Goal: Task Accomplishment & Management: Complete application form

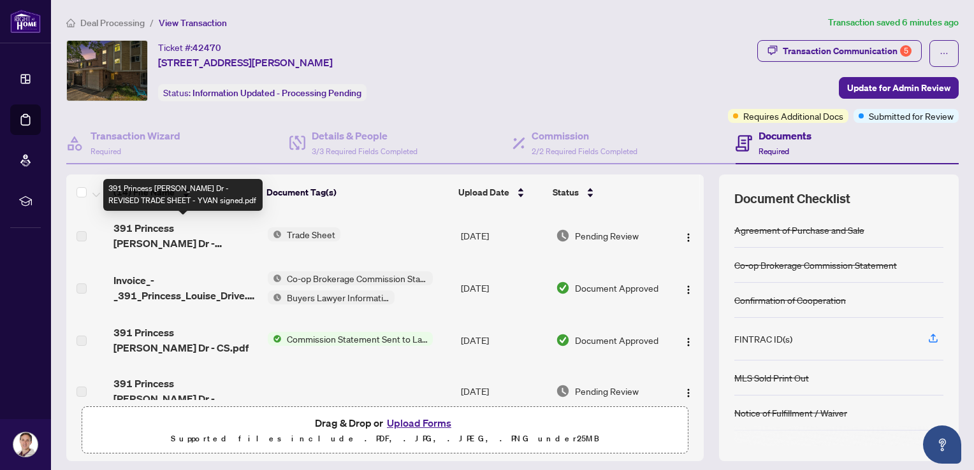
click at [193, 236] on span "391 Princess [PERSON_NAME] Dr - REVISED TRADE SHEET - YVAN signed.pdf" at bounding box center [185, 236] width 144 height 31
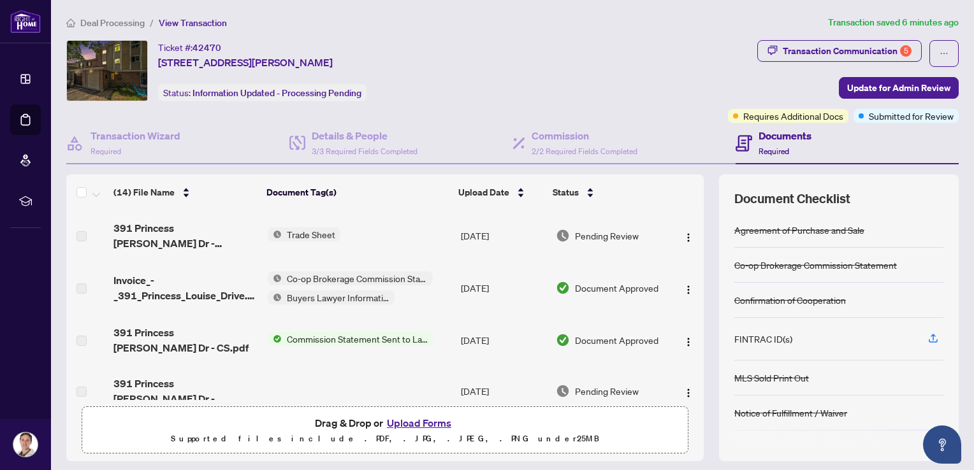
click at [310, 233] on span "Trade Sheet" at bounding box center [311, 235] width 59 height 14
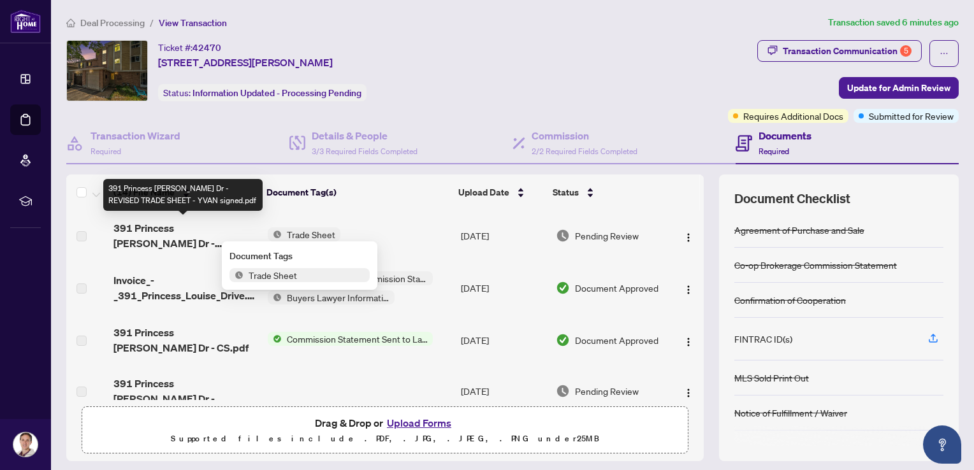
click at [177, 229] on span "391 Princess [PERSON_NAME] Dr - REVISED TRADE SHEET - YVAN signed.pdf" at bounding box center [185, 236] width 144 height 31
click at [191, 236] on span "391 Princess [PERSON_NAME] Dr - REVISED TRADE SHEET - YVAN signed.pdf" at bounding box center [185, 236] width 144 height 31
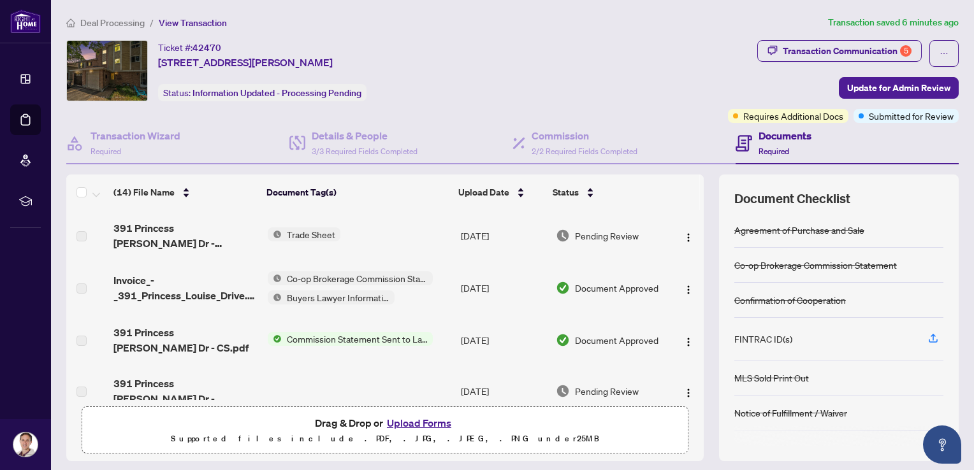
click at [675, 234] on div at bounding box center [687, 236] width 24 height 20
click at [683, 236] on img "button" at bounding box center [688, 238] width 10 height 10
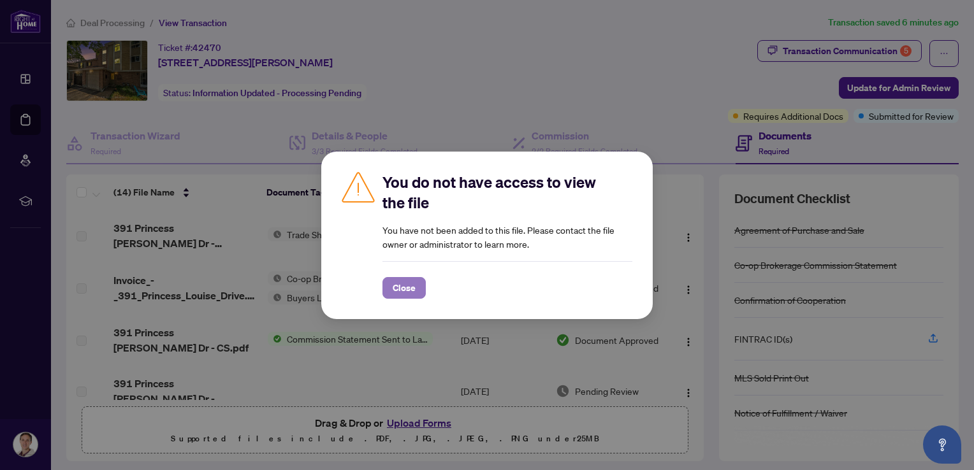
click at [404, 291] on span "Close" at bounding box center [404, 288] width 23 height 20
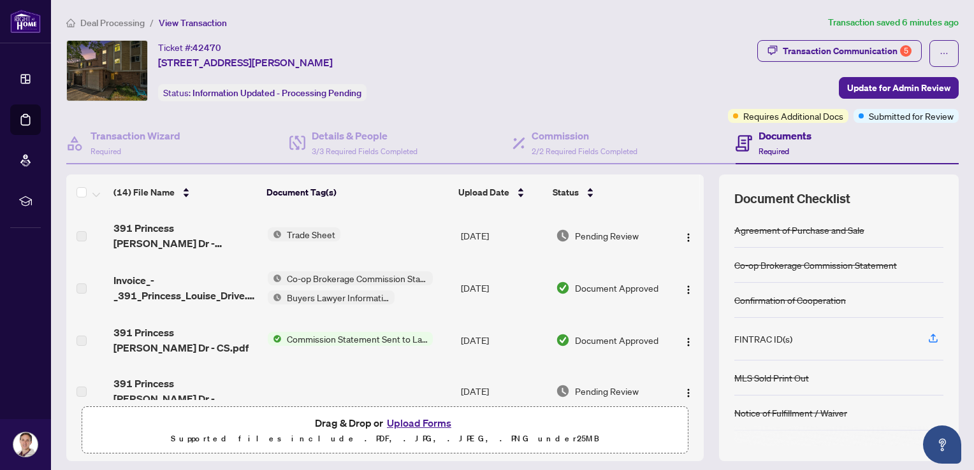
click at [148, 239] on span "391 Princess [PERSON_NAME] Dr - REVISED TRADE SHEET - YVAN signed.pdf" at bounding box center [185, 236] width 144 height 31
click at [137, 19] on span "Deal Processing" at bounding box center [112, 22] width 64 height 11
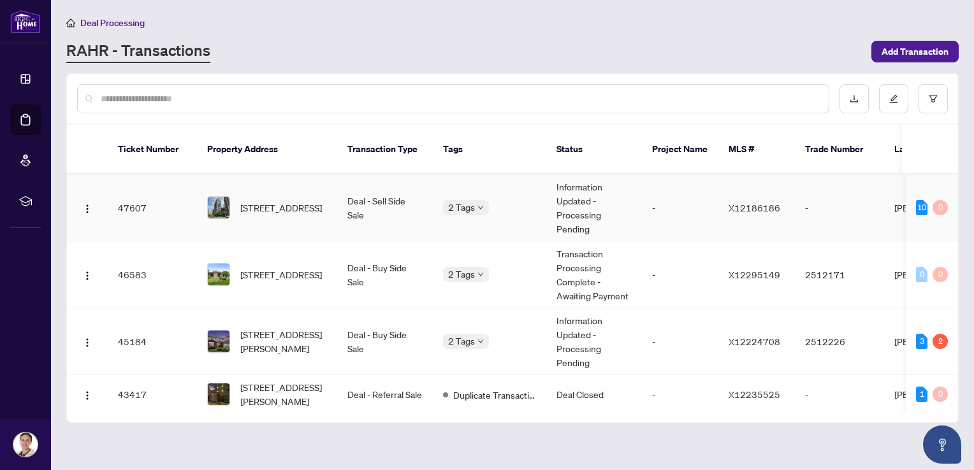
scroll to position [106, 0]
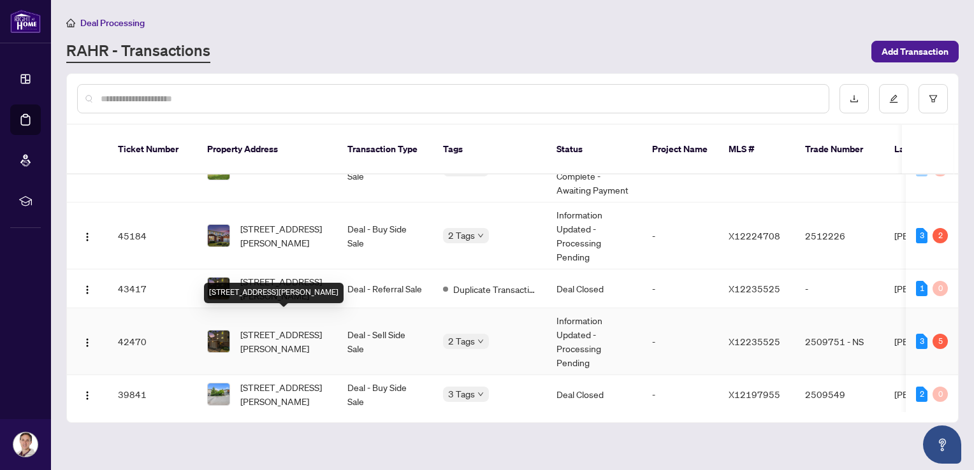
click at [275, 328] on span "[STREET_ADDRESS][PERSON_NAME]" at bounding box center [283, 342] width 87 height 28
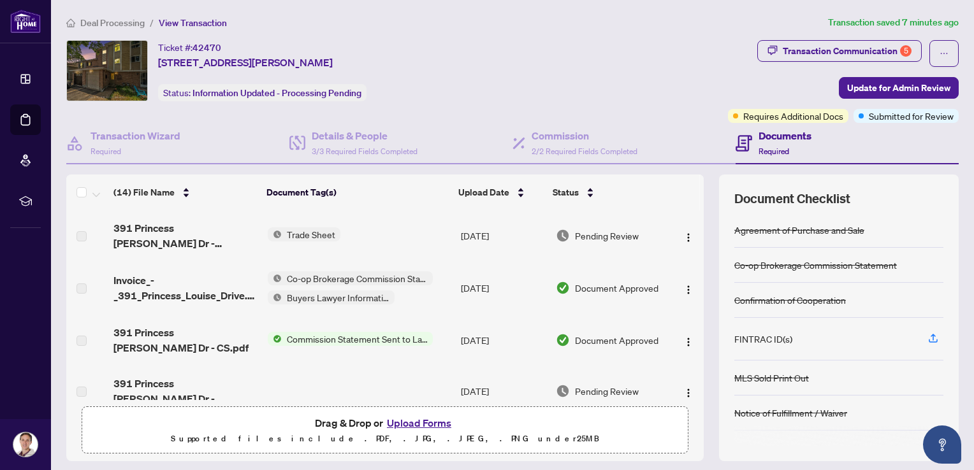
click at [303, 231] on span "Trade Sheet" at bounding box center [311, 235] width 59 height 14
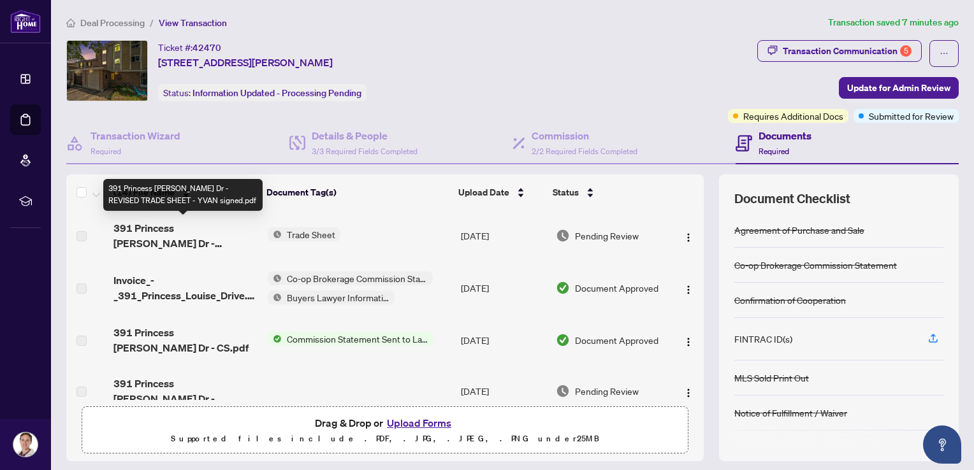
click at [180, 231] on span "391 Princess [PERSON_NAME] Dr - REVISED TRADE SHEET - YVAN signed.pdf" at bounding box center [185, 236] width 144 height 31
click at [210, 239] on span "391 Princess [PERSON_NAME] Dr - REVISED TRADE SHEET - YVAN signed.pdf" at bounding box center [185, 236] width 144 height 31
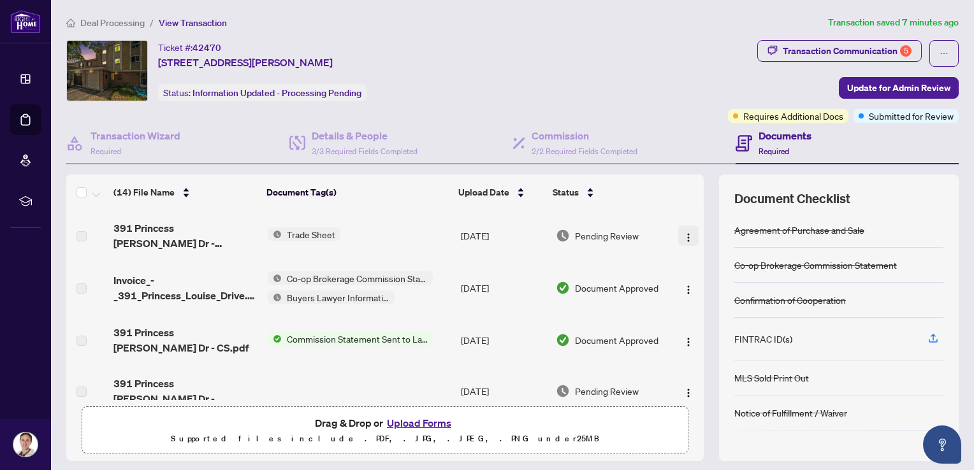
click at [683, 236] on img "button" at bounding box center [688, 238] width 10 height 10
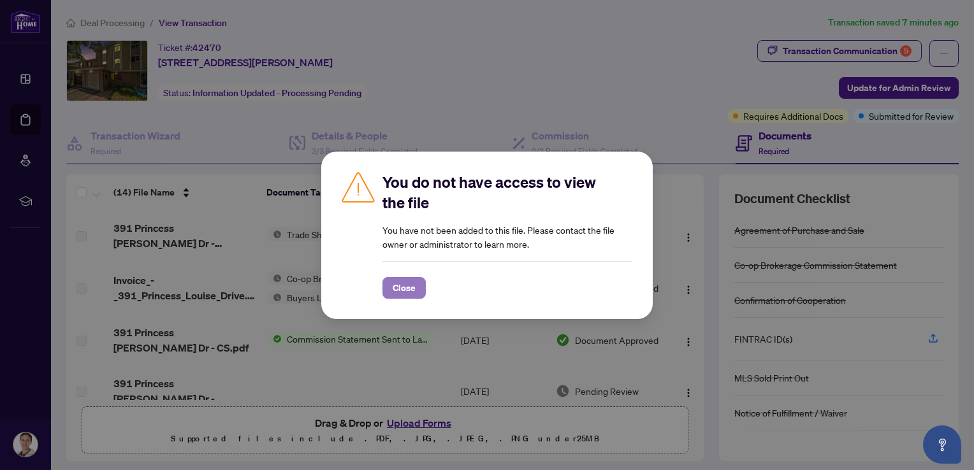
click at [407, 291] on span "Close" at bounding box center [404, 288] width 23 height 20
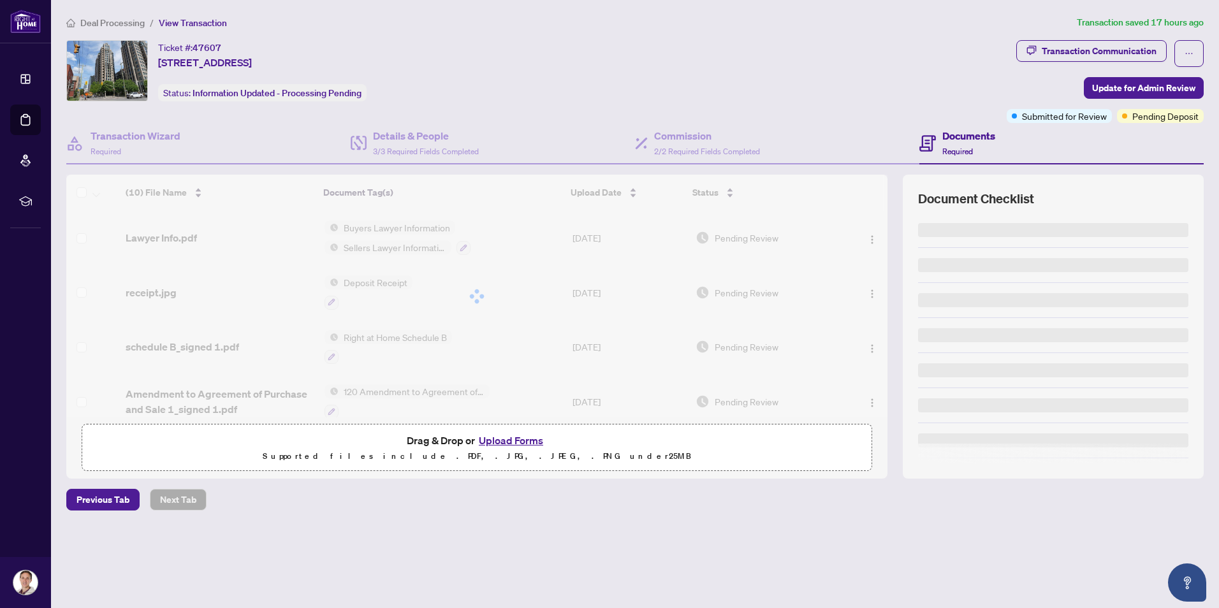
scroll to position [341, 0]
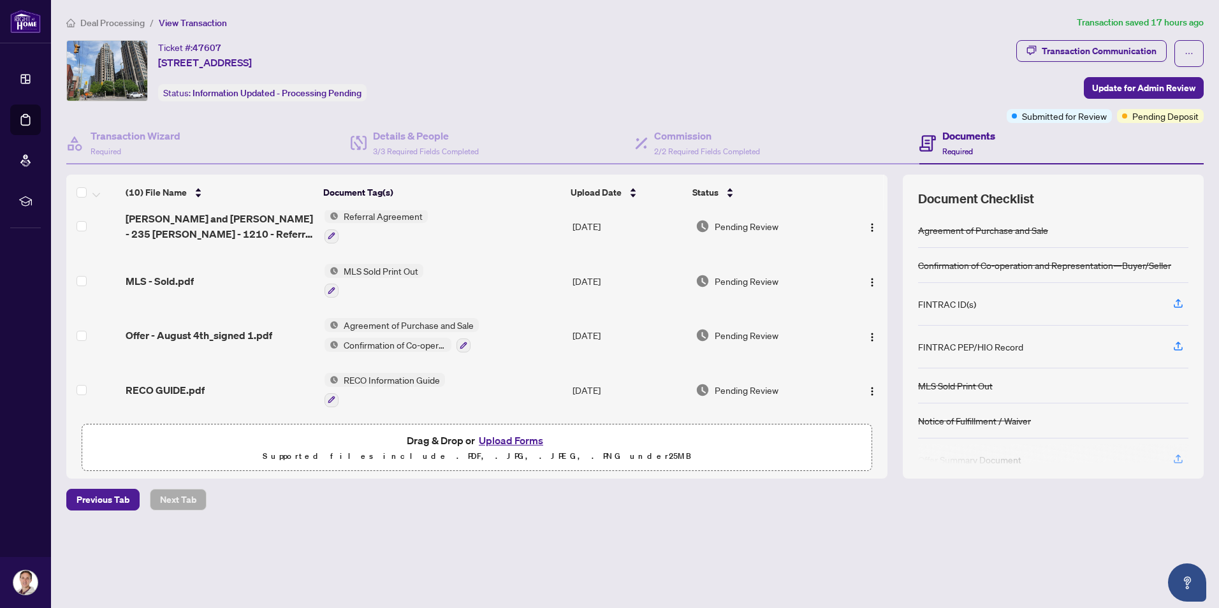
click at [122, 23] on span "Deal Processing" at bounding box center [112, 22] width 64 height 11
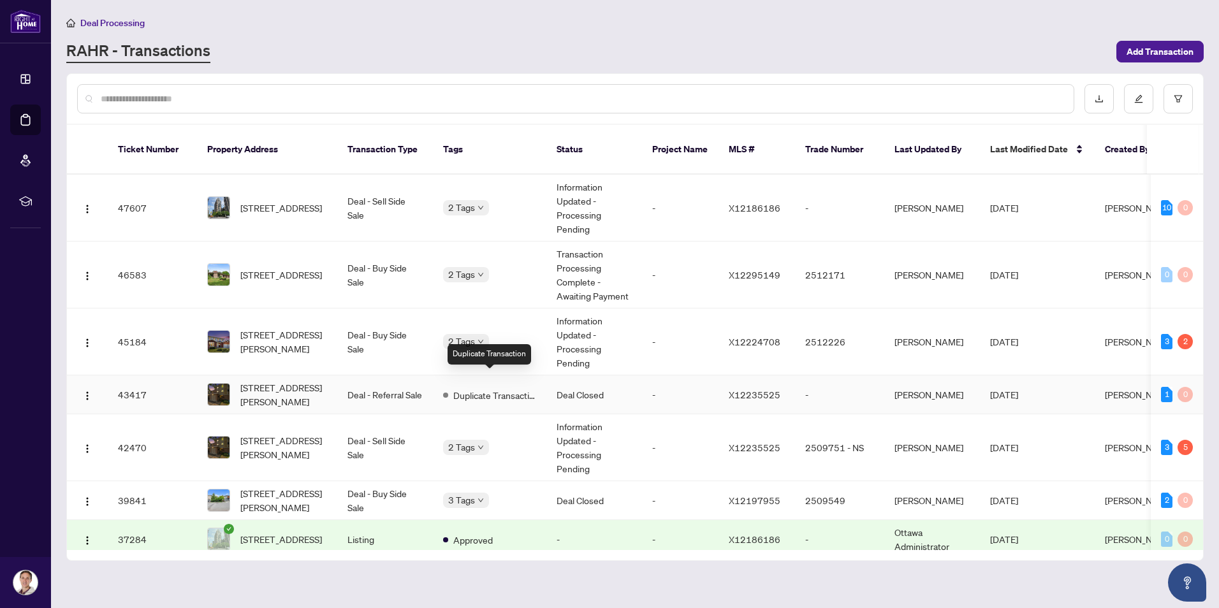
click at [479, 388] on span "Duplicate Transaction" at bounding box center [494, 395] width 83 height 14
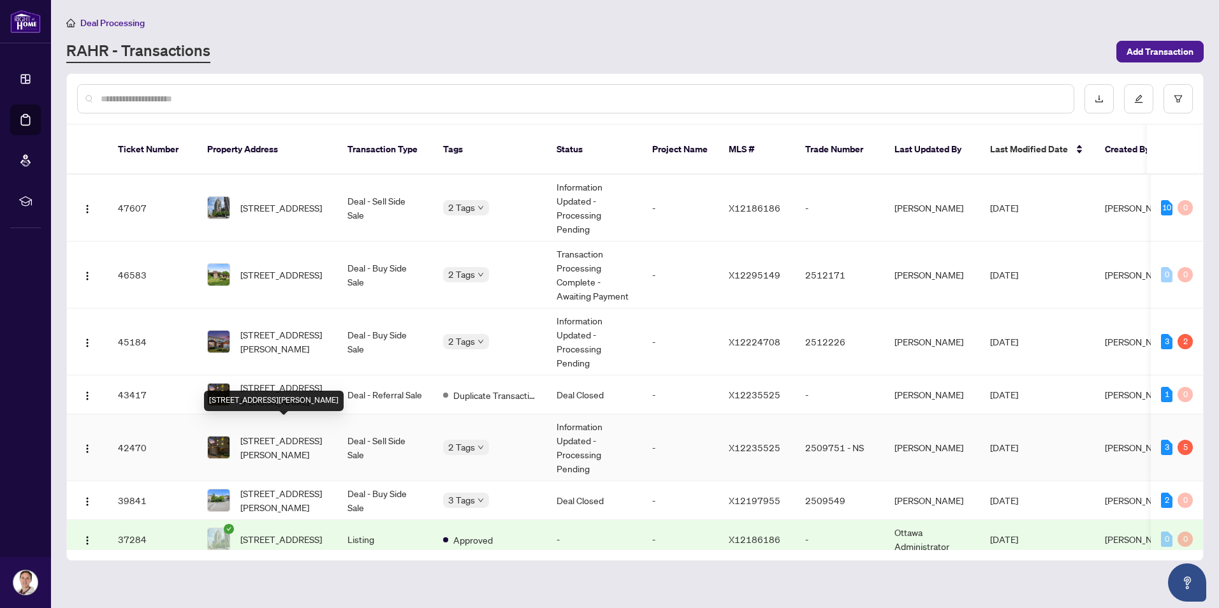
click at [261, 433] on span "[STREET_ADDRESS][PERSON_NAME]" at bounding box center [283, 447] width 87 height 28
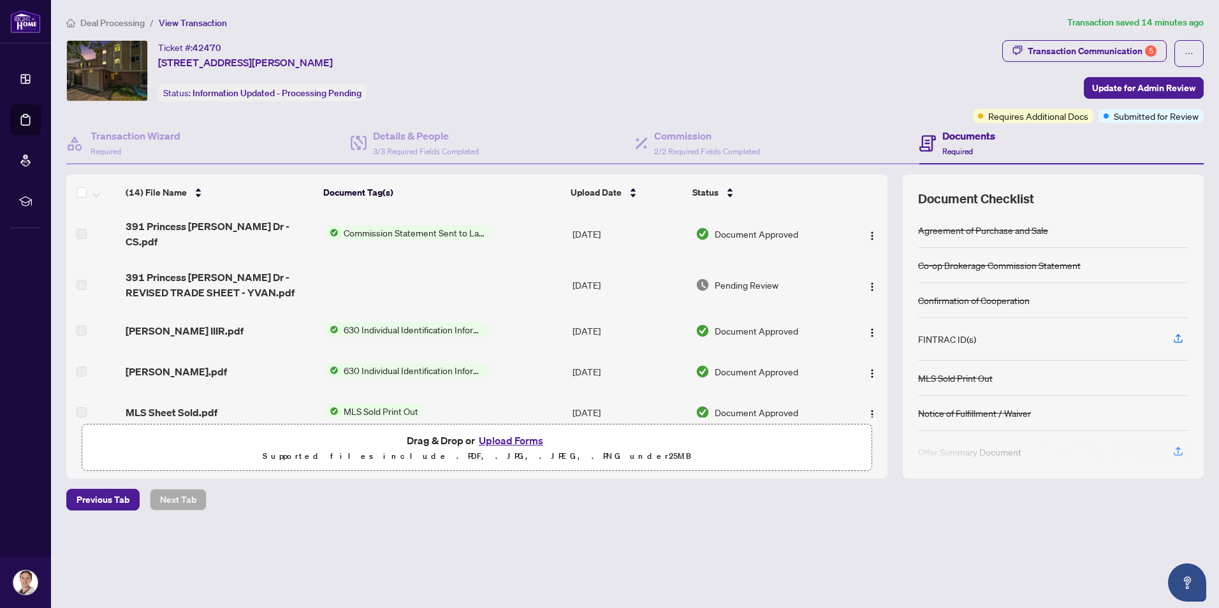
scroll to position [212, 0]
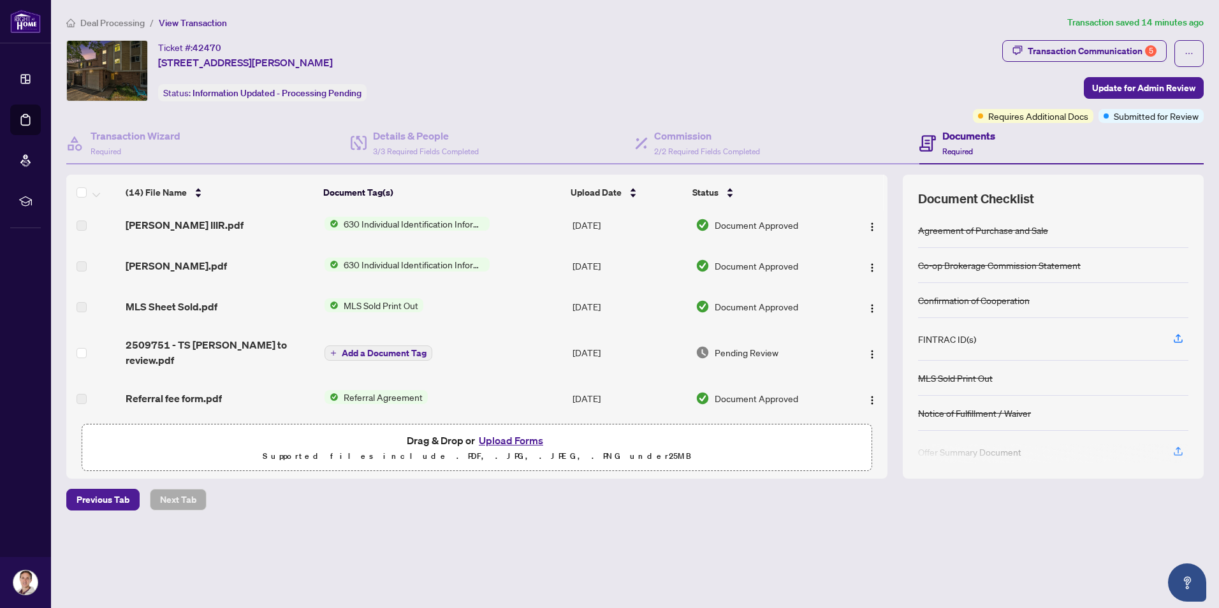
click at [259, 338] on span "2509751 - TS [PERSON_NAME] to review.pdf" at bounding box center [220, 352] width 189 height 31
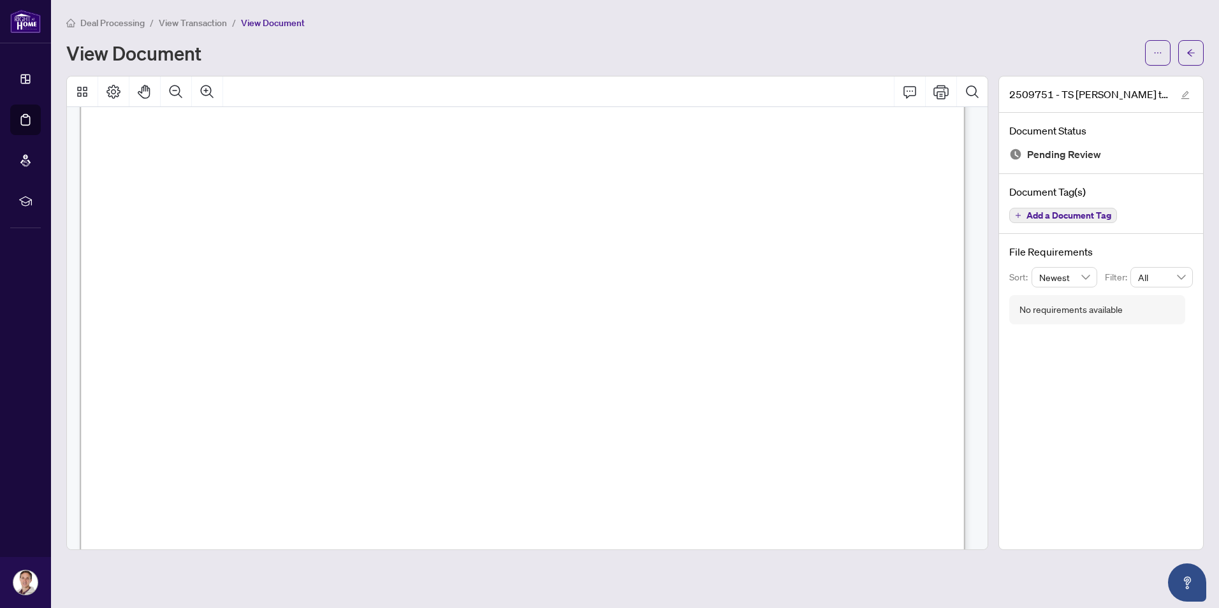
scroll to position [319, 0]
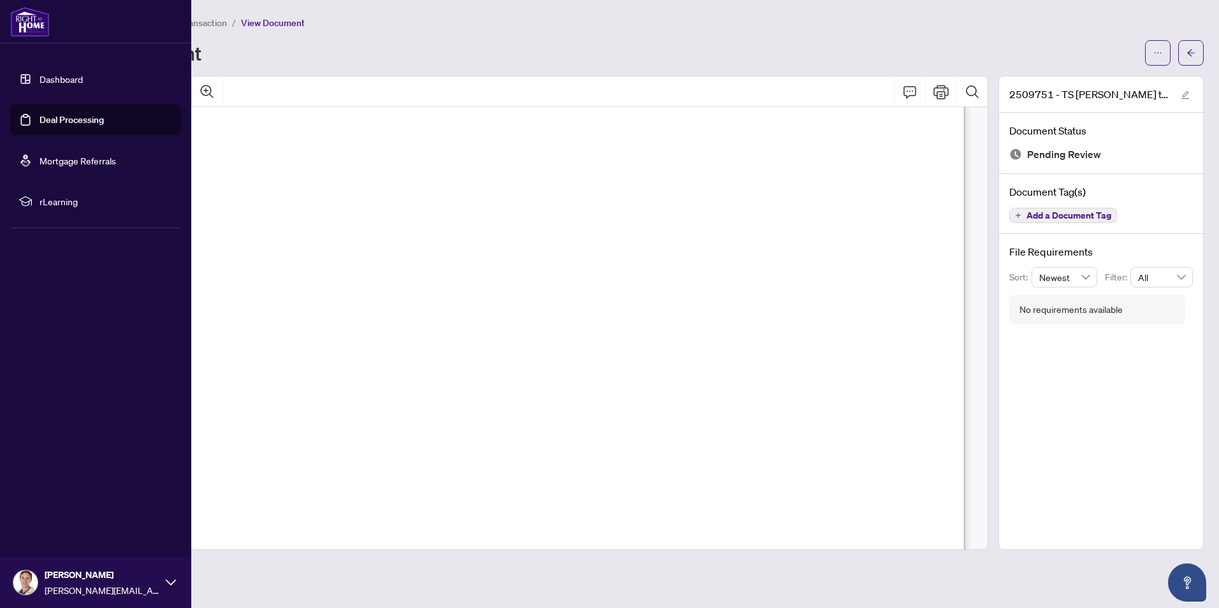
drag, startPoint x: 72, startPoint y: 81, endPoint x: 80, endPoint y: 76, distance: 8.9
click at [72, 81] on link "Dashboard" at bounding box center [61, 78] width 43 height 11
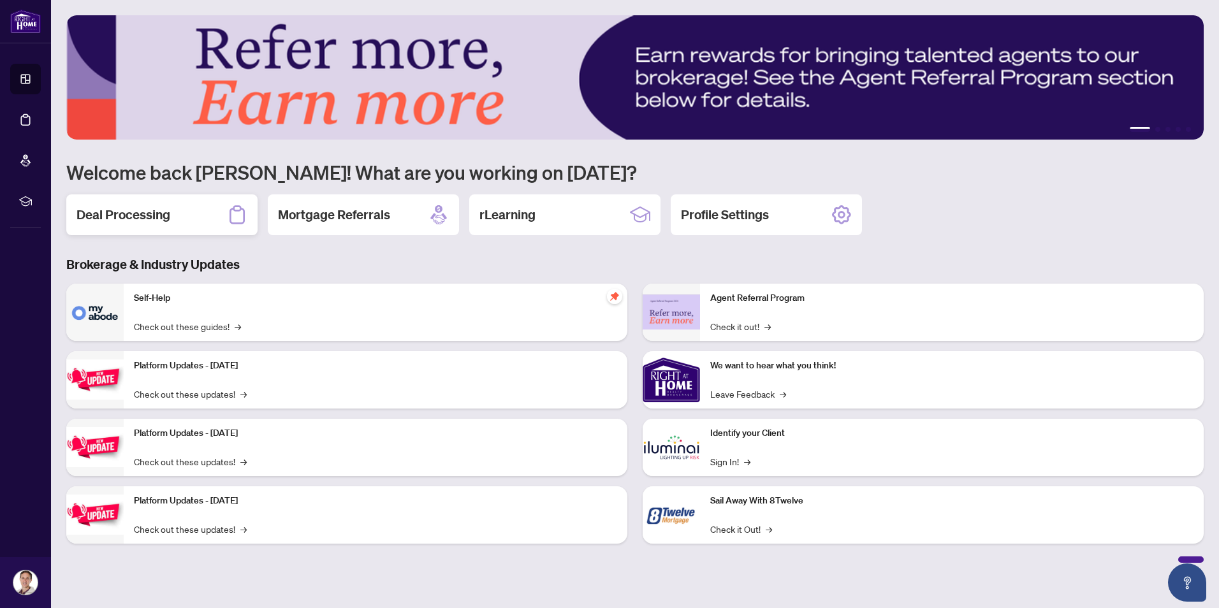
click at [156, 208] on h2 "Deal Processing" at bounding box center [123, 215] width 94 height 18
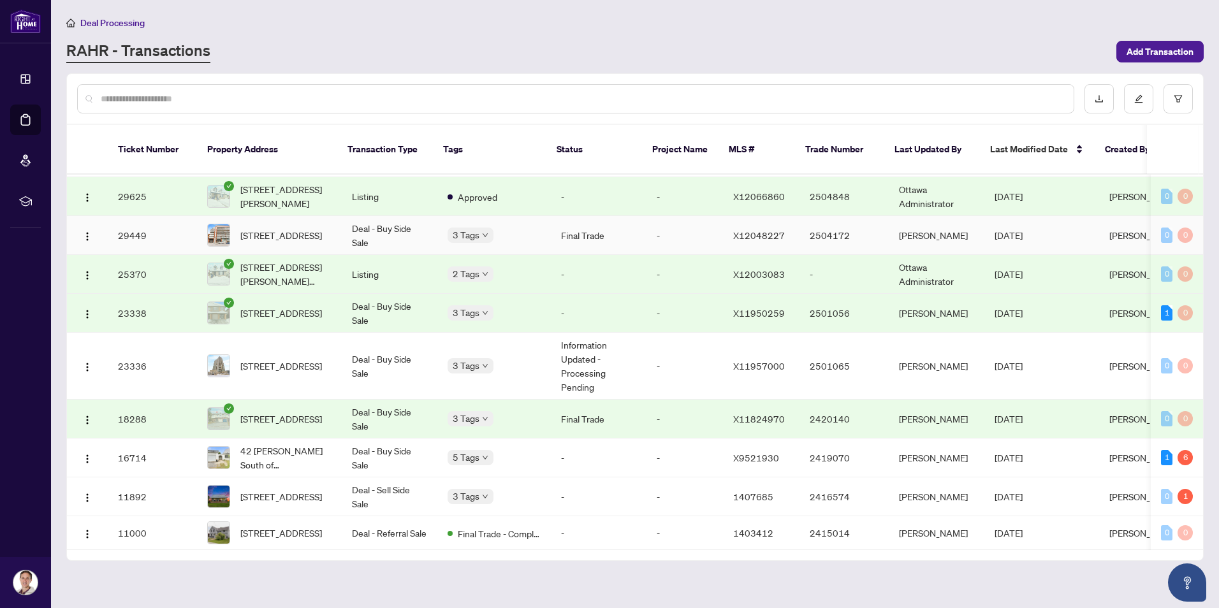
scroll to position [458, 0]
click at [298, 490] on span "[STREET_ADDRESS]" at bounding box center [281, 497] width 82 height 14
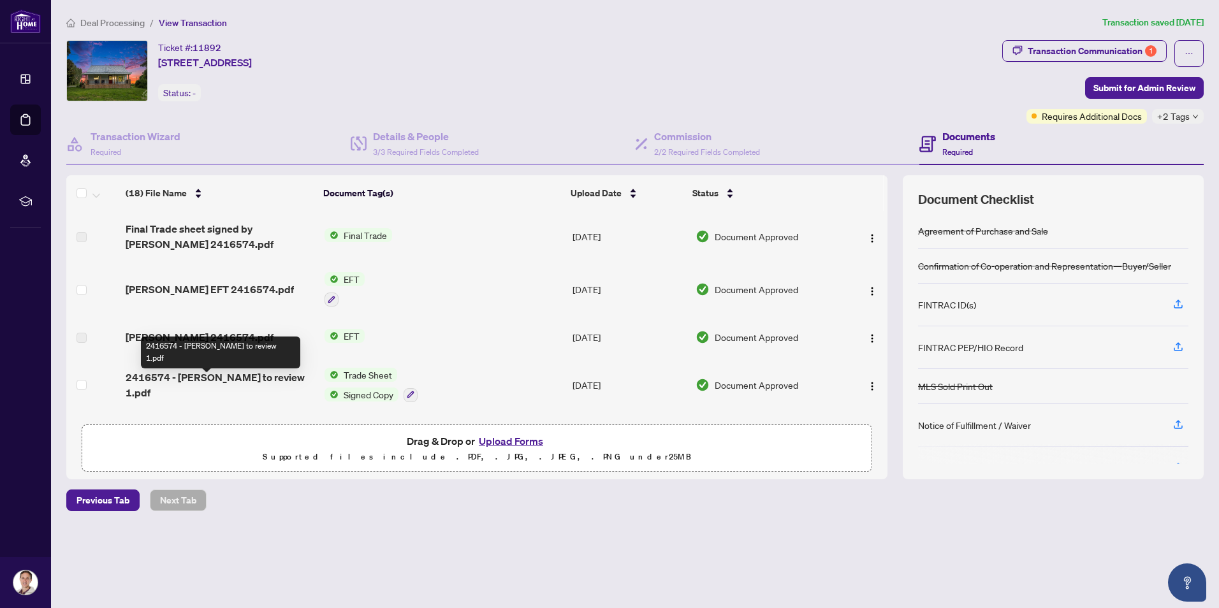
click at [262, 385] on span "2416574 - TS - Nick to review 1.pdf" at bounding box center [220, 385] width 189 height 31
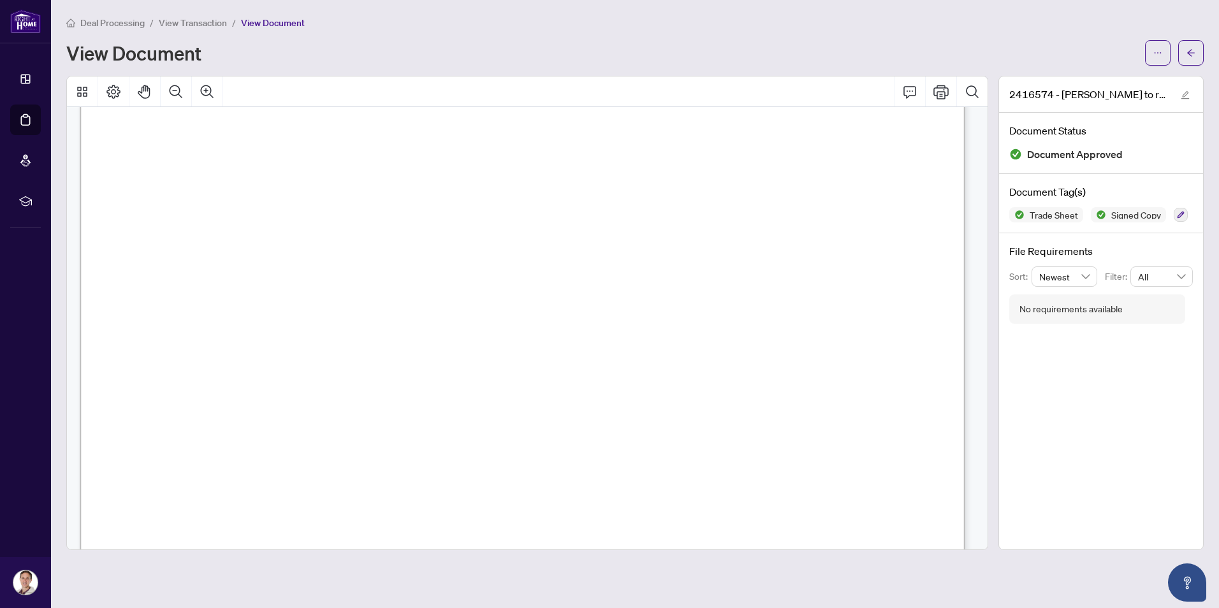
scroll to position [319, 0]
click at [945, 92] on icon "Print" at bounding box center [940, 91] width 15 height 15
click at [135, 24] on span "Deal Processing" at bounding box center [112, 22] width 64 height 11
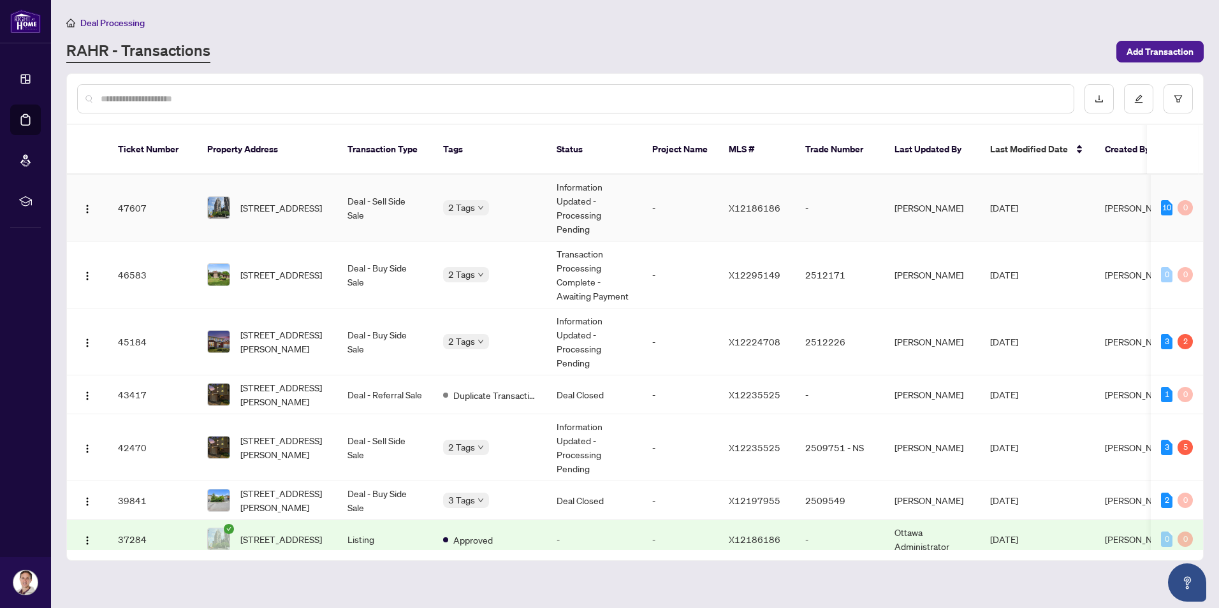
click at [287, 201] on span "[STREET_ADDRESS]" at bounding box center [281, 208] width 82 height 14
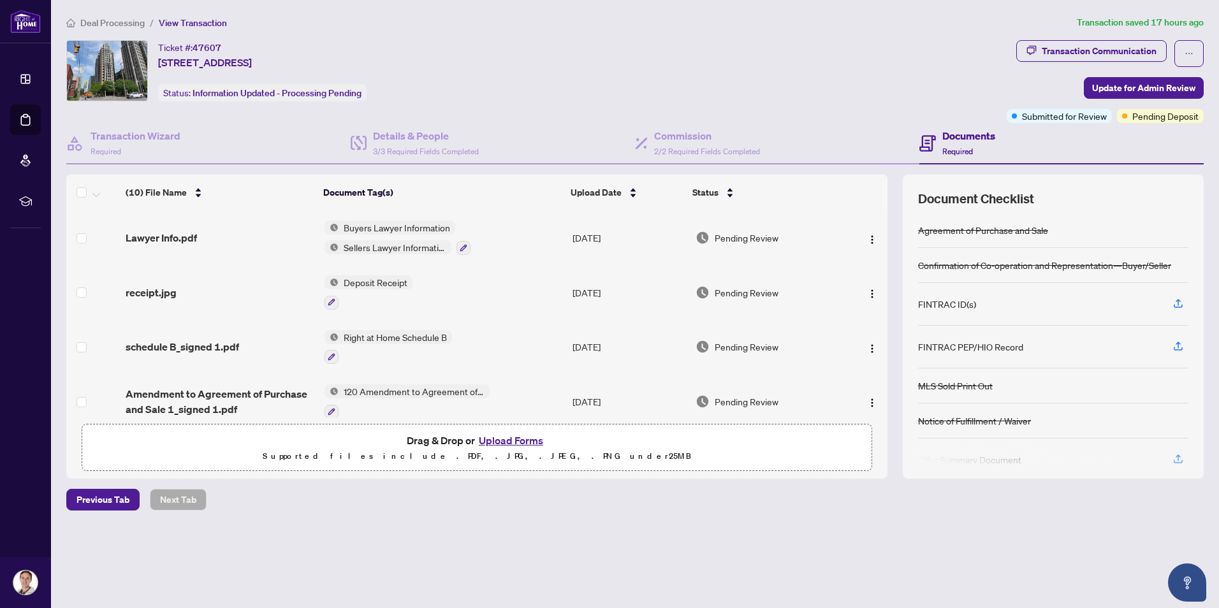
click at [516, 442] on button "Upload Forms" at bounding box center [511, 440] width 72 height 17
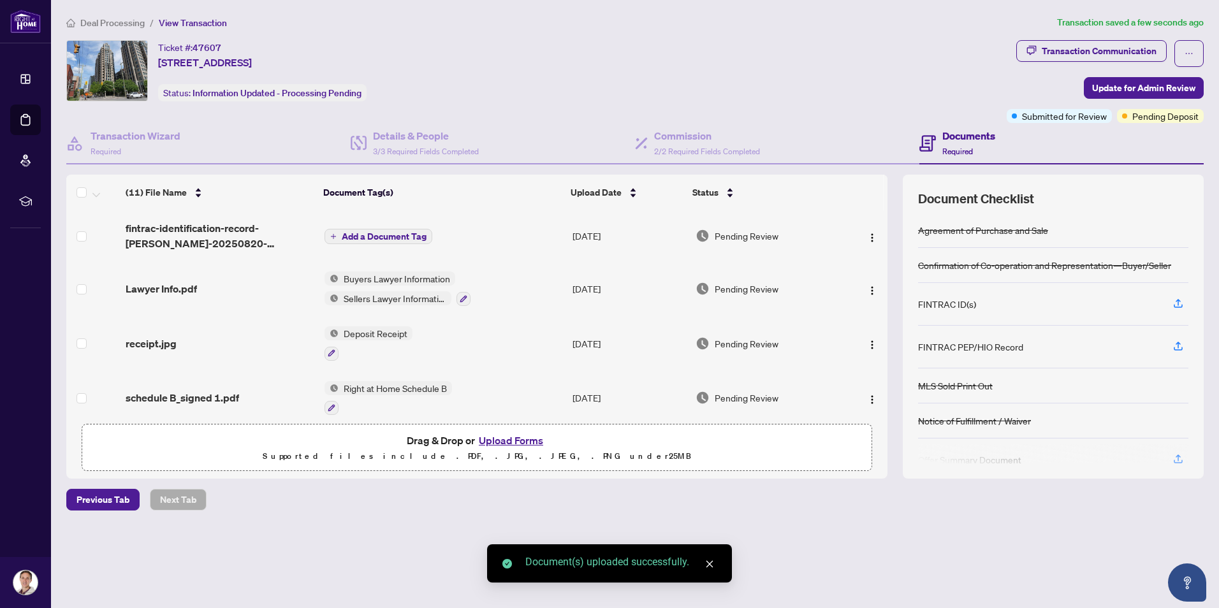
click at [398, 232] on span "Add a Document Tag" at bounding box center [384, 236] width 85 height 9
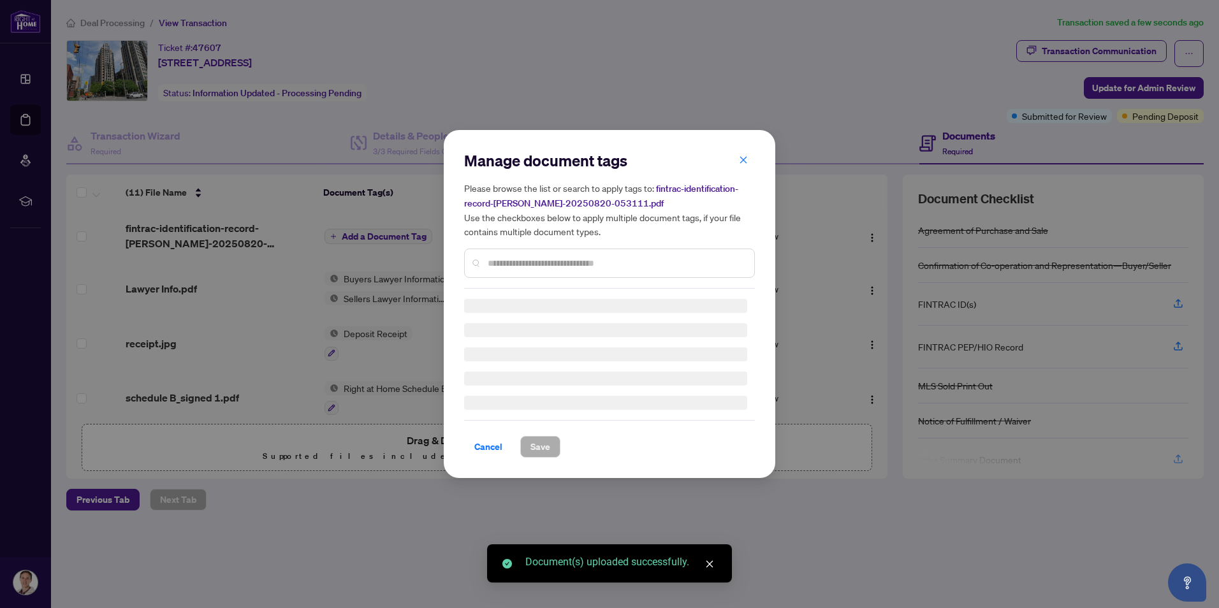
click at [509, 258] on div "Manage document tags Please browse the list or search to apply tags to: fintrac…" at bounding box center [609, 219] width 291 height 138
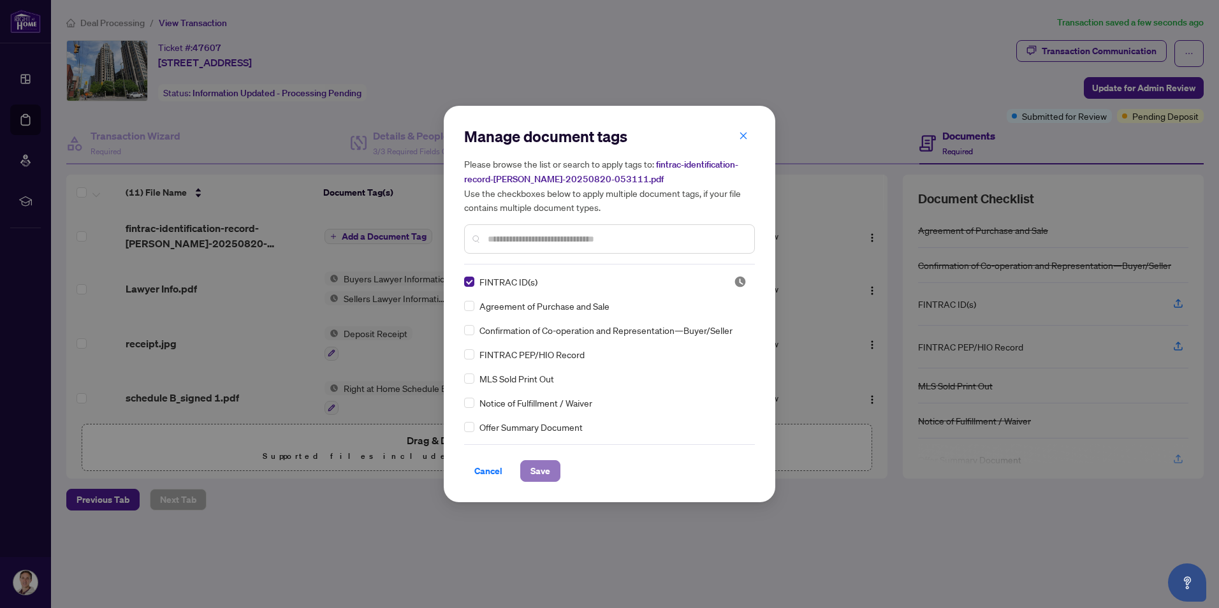
click at [537, 473] on span "Save" at bounding box center [540, 471] width 20 height 20
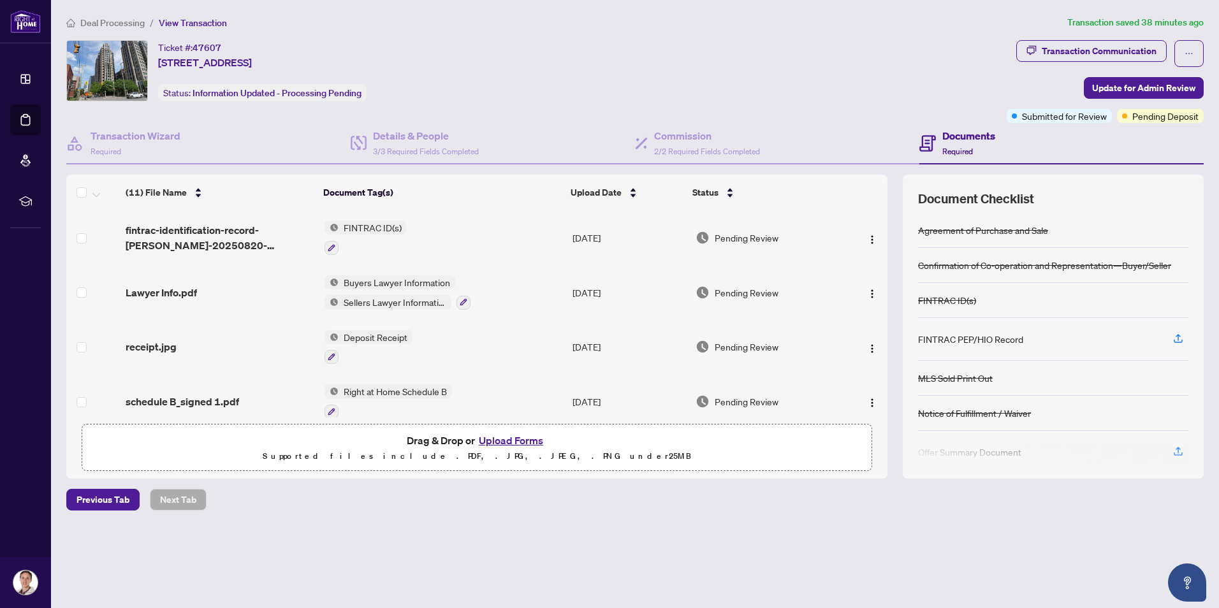
click at [108, 20] on span "Deal Processing" at bounding box center [112, 22] width 64 height 11
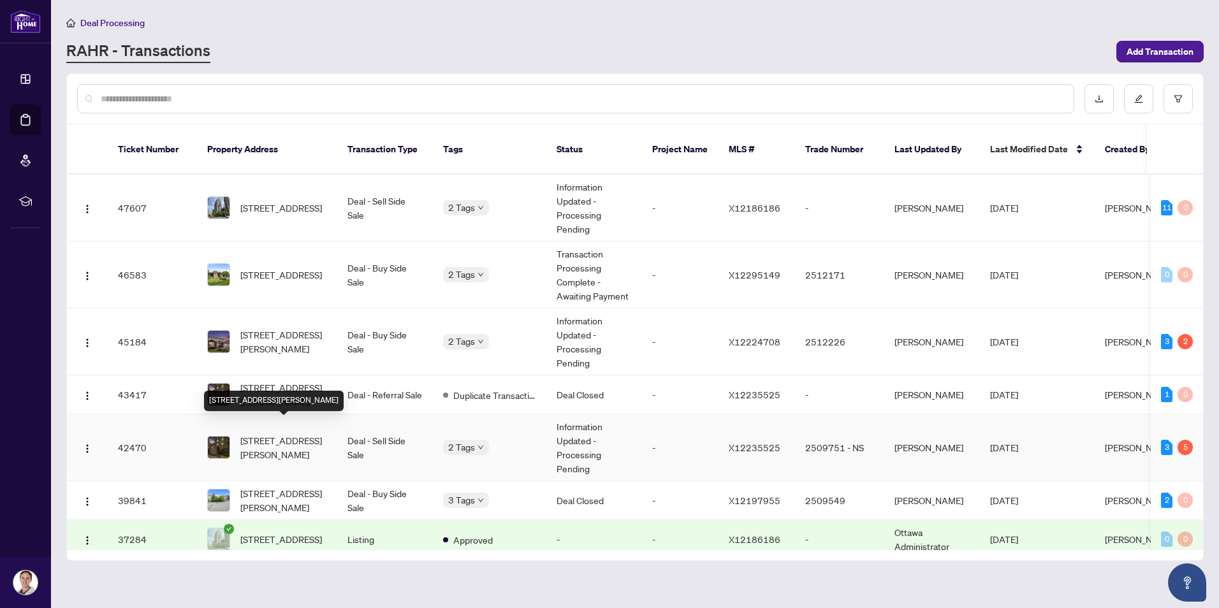
click at [263, 433] on span "[STREET_ADDRESS][PERSON_NAME]" at bounding box center [283, 447] width 87 height 28
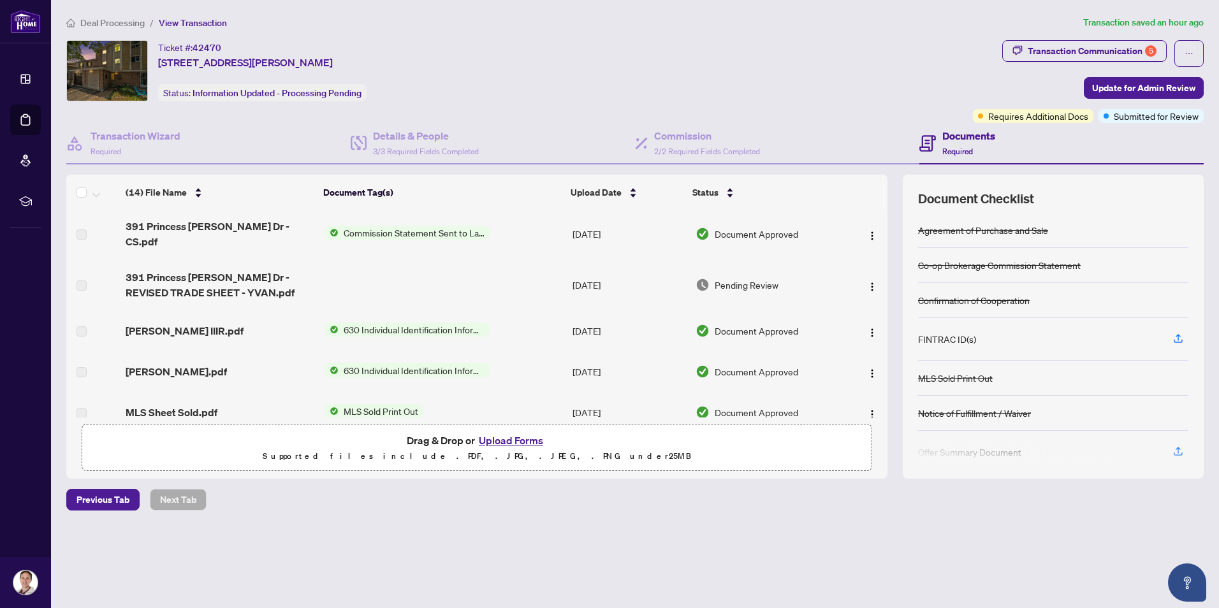
scroll to position [212, 0]
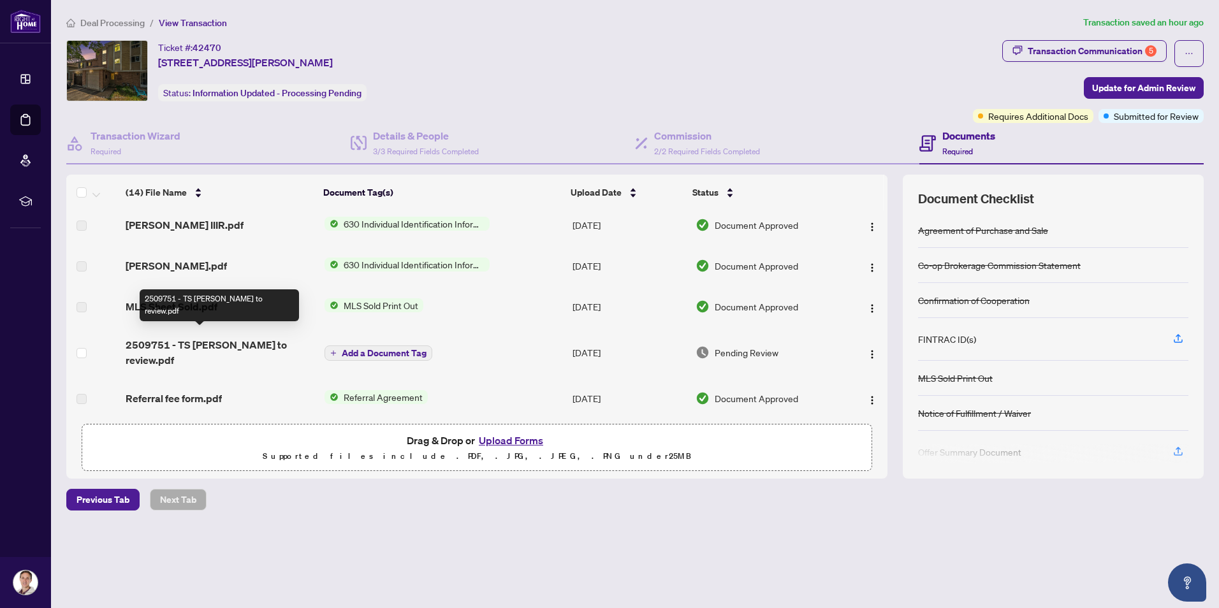
click at [219, 337] on span "2509751 - TS [PERSON_NAME] to review.pdf" at bounding box center [220, 352] width 189 height 31
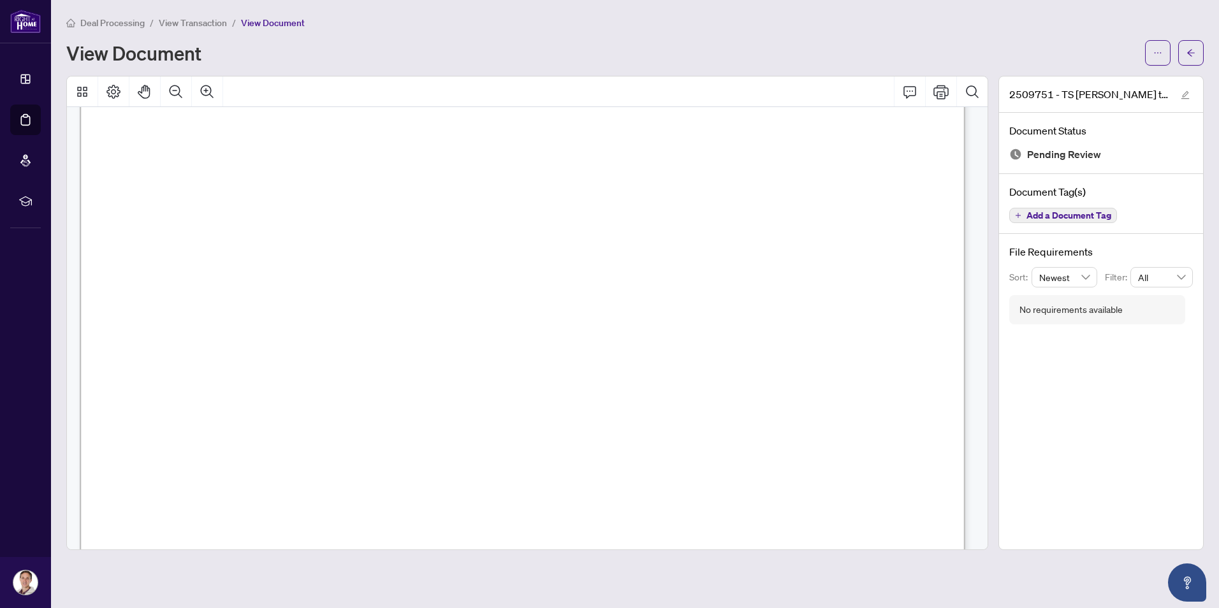
scroll to position [531, 0]
click at [936, 89] on icon "Print" at bounding box center [940, 91] width 15 height 15
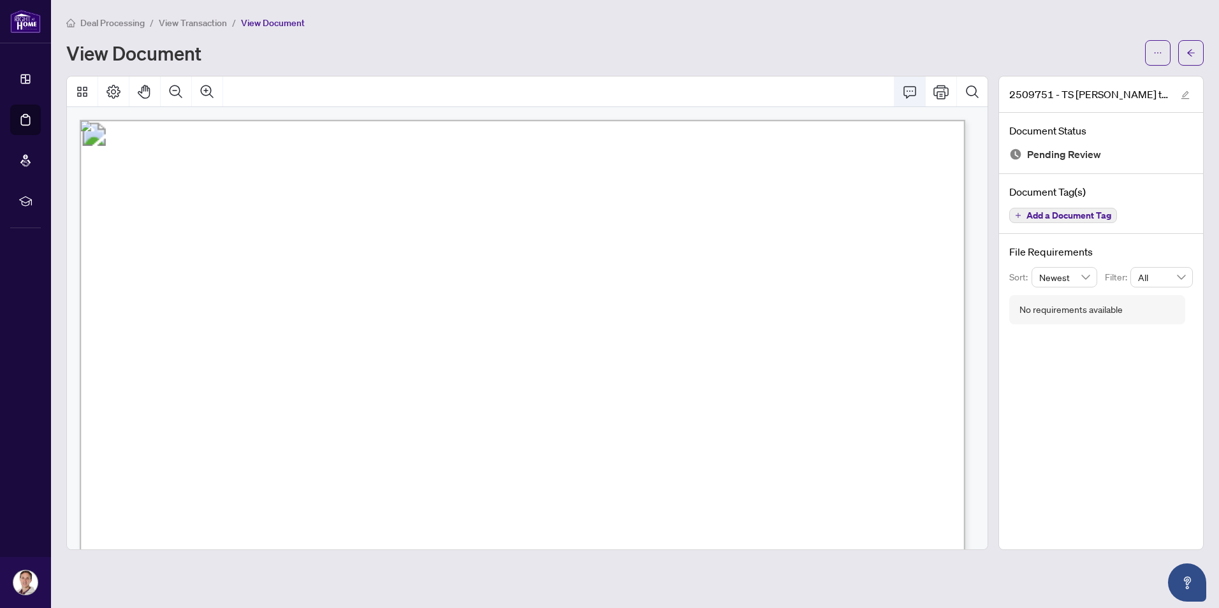
click at [938, 90] on icon "Print" at bounding box center [940, 91] width 15 height 15
click at [207, 25] on span "View Transaction" at bounding box center [193, 22] width 68 height 11
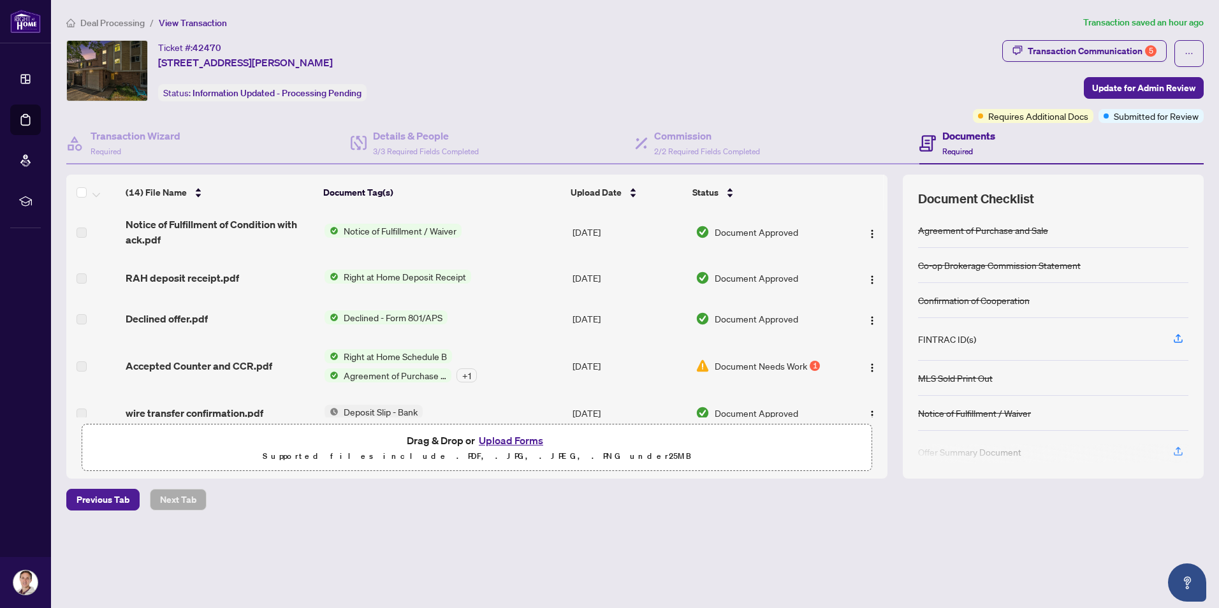
scroll to position [318, 0]
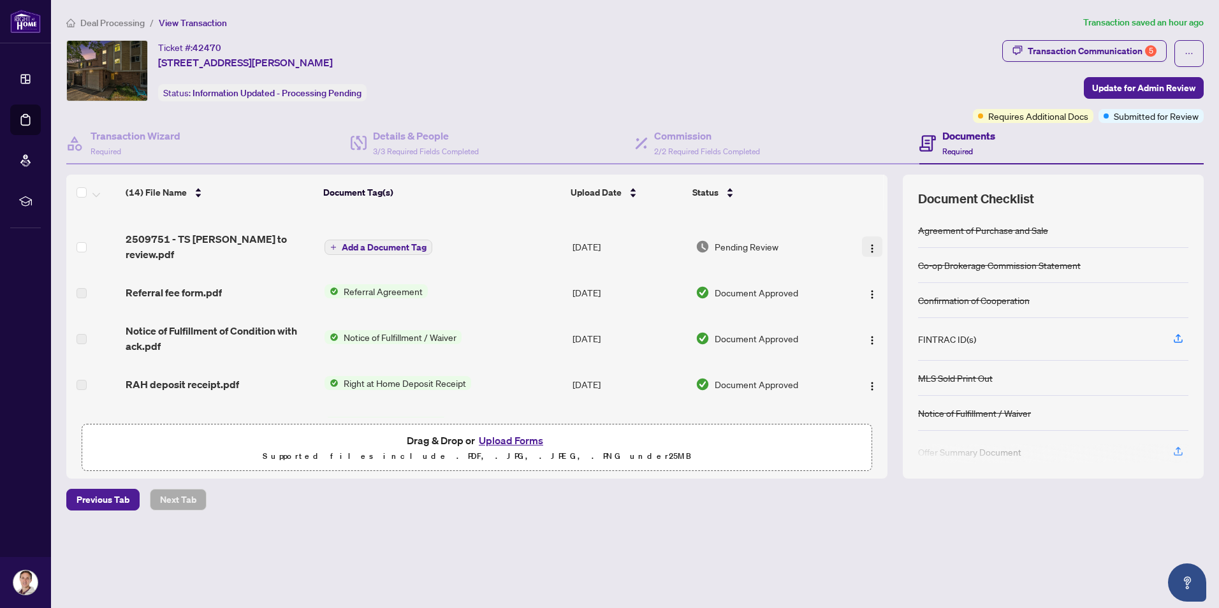
click at [871, 244] on img "button" at bounding box center [872, 249] width 10 height 10
click at [873, 295] on span "Download" at bounding box center [929, 297] width 122 height 14
click at [465, 565] on main "Deal Processing / View Transaction Transaction saved 2 hours ago Ticket #: 4247…" at bounding box center [635, 304] width 1168 height 608
click at [463, 538] on div "Deal Processing / View Transaction Transaction saved 2 hours ago Ticket #: 4247…" at bounding box center [634, 285] width 1147 height 540
click at [500, 437] on button "Upload Forms" at bounding box center [511, 440] width 72 height 17
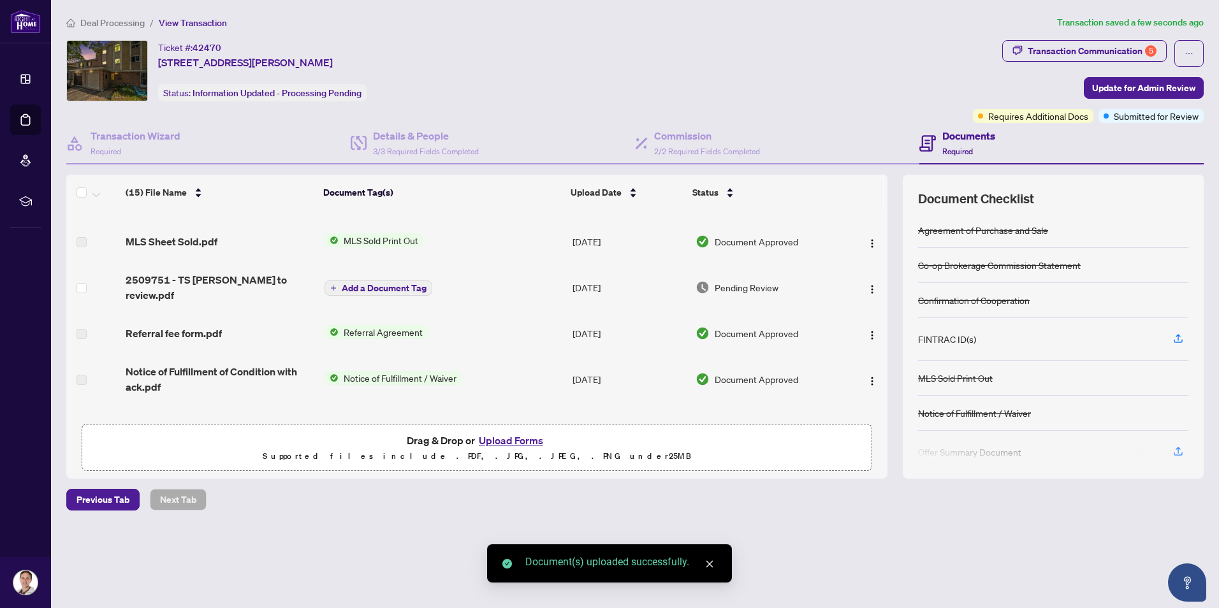
click at [708, 562] on icon "close" at bounding box center [709, 564] width 9 height 9
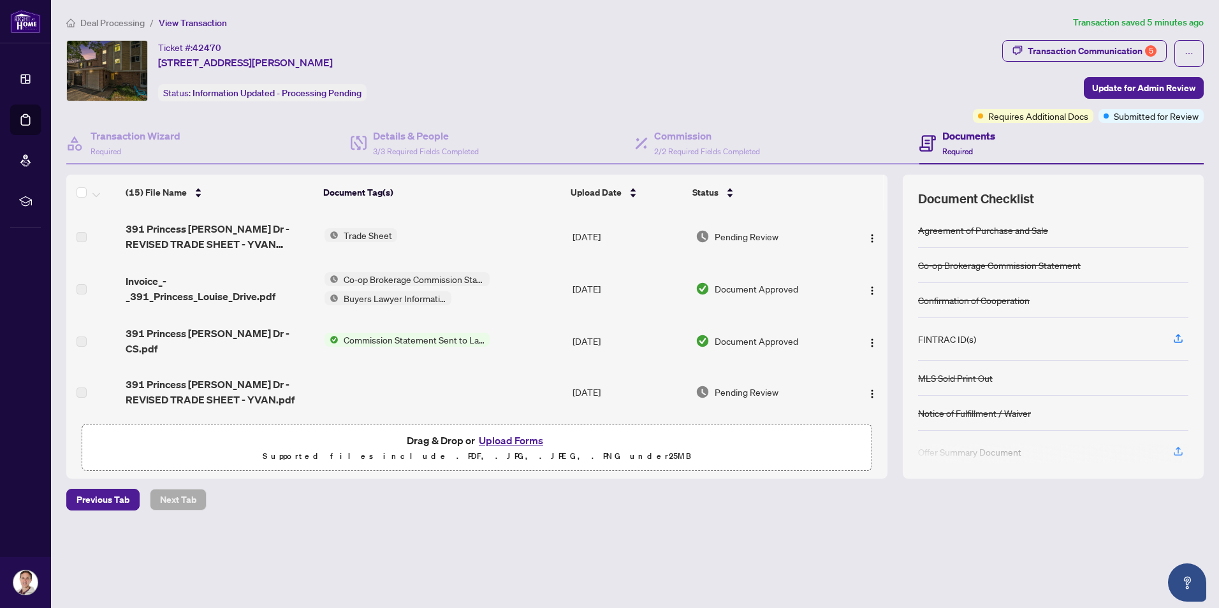
scroll to position [0, 0]
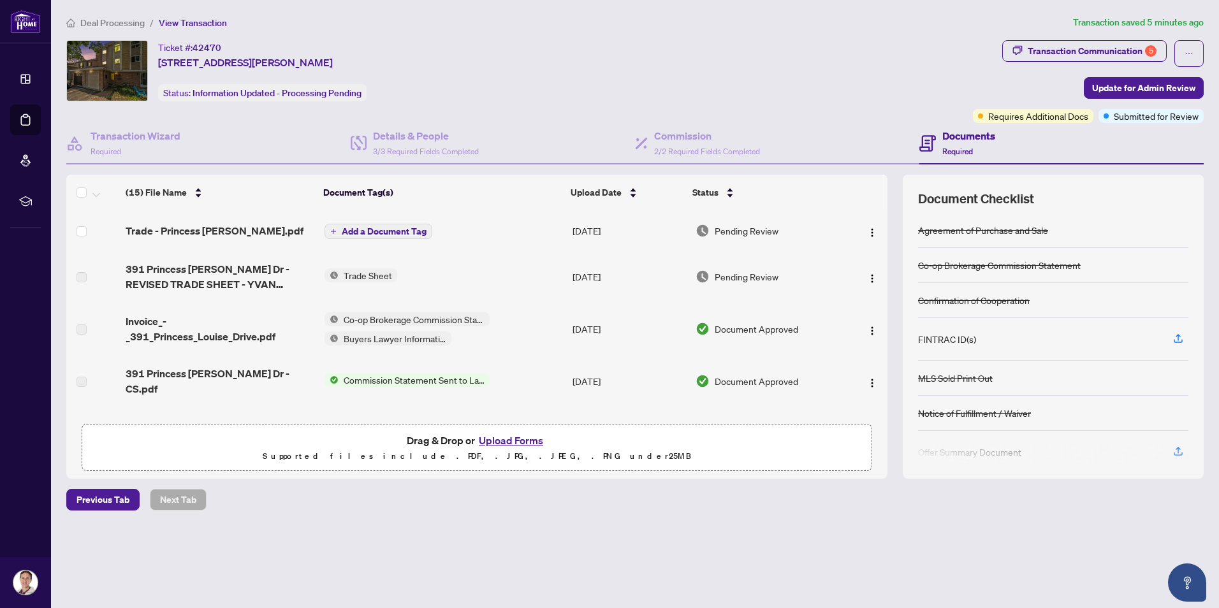
click at [343, 229] on span "Add a Document Tag" at bounding box center [384, 231] width 85 height 9
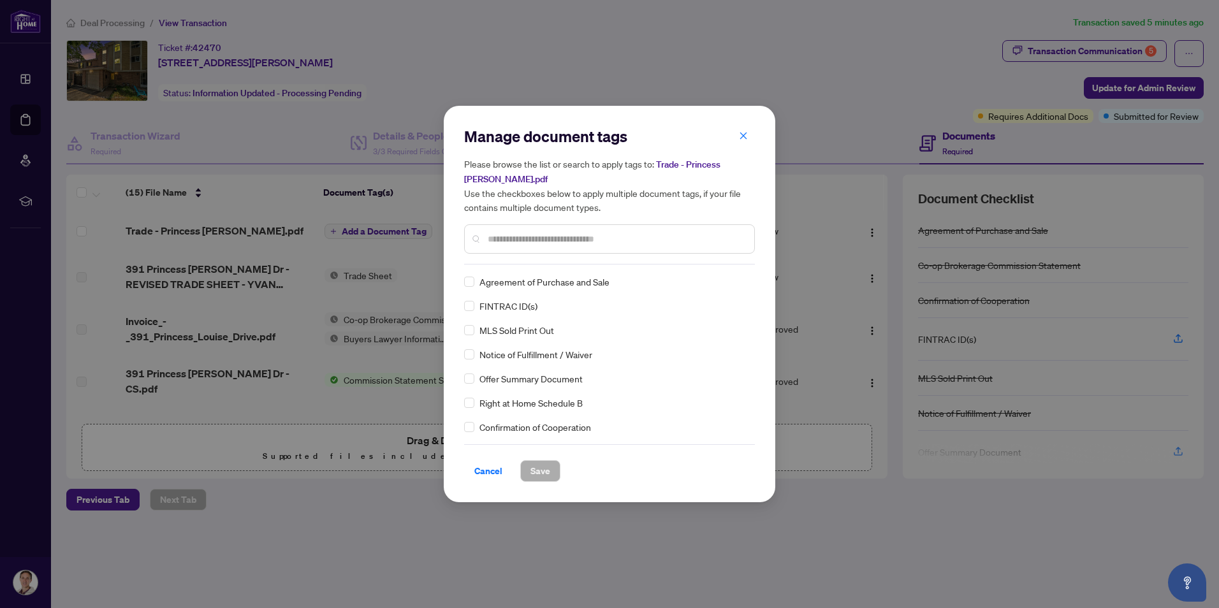
click at [512, 226] on div at bounding box center [609, 238] width 291 height 29
click at [502, 239] on input "text" at bounding box center [616, 239] width 256 height 14
type input "*****"
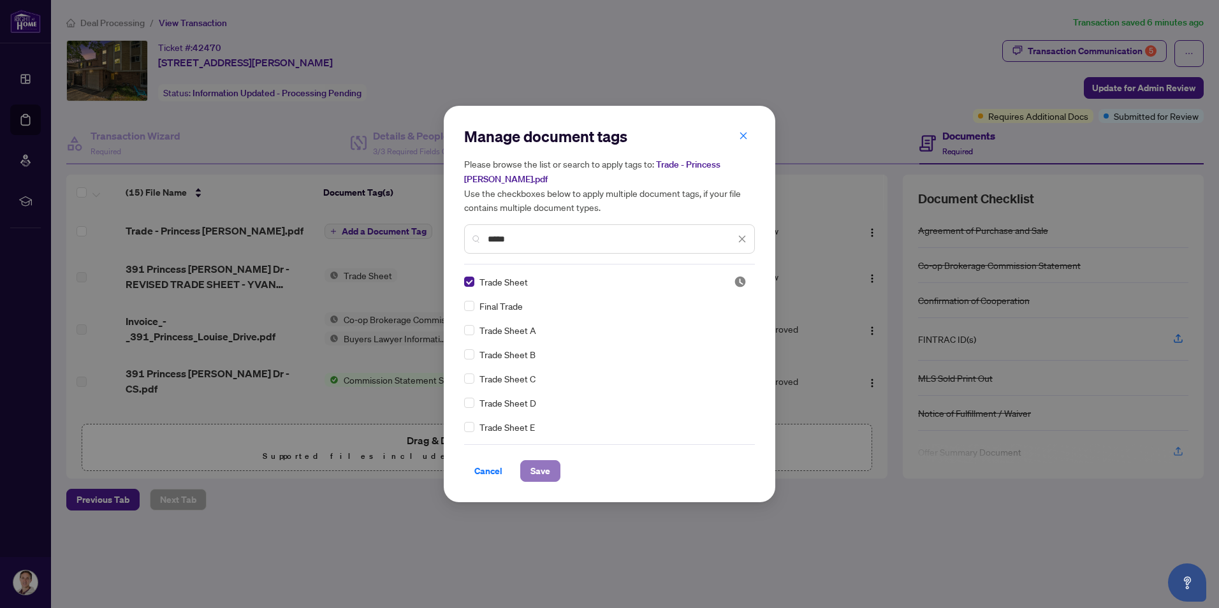
click at [540, 474] on span "Save" at bounding box center [540, 471] width 20 height 20
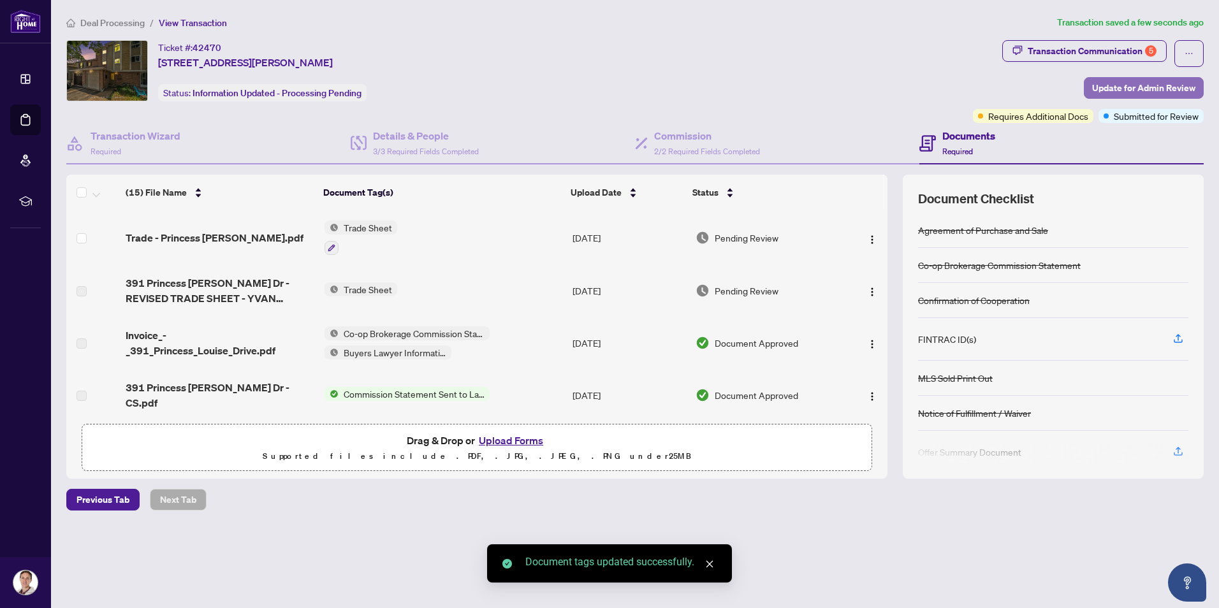
click at [1123, 88] on span "Update for Admin Review" at bounding box center [1143, 88] width 103 height 20
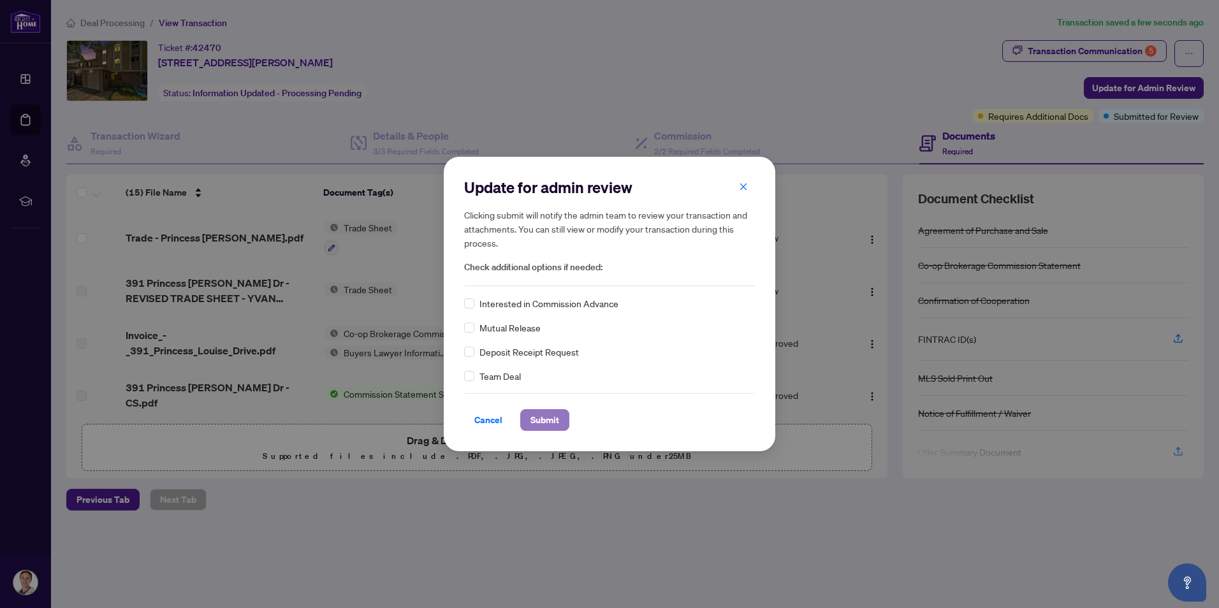
click at [548, 413] on span "Submit" at bounding box center [544, 420] width 29 height 20
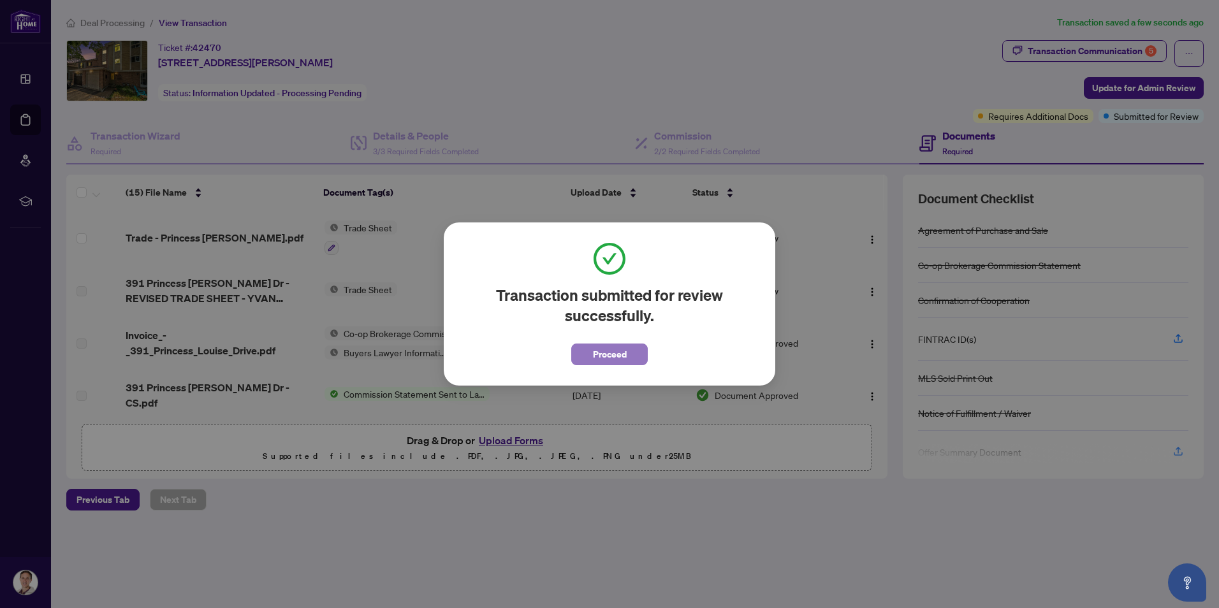
click at [620, 349] on span "Proceed" at bounding box center [610, 354] width 34 height 20
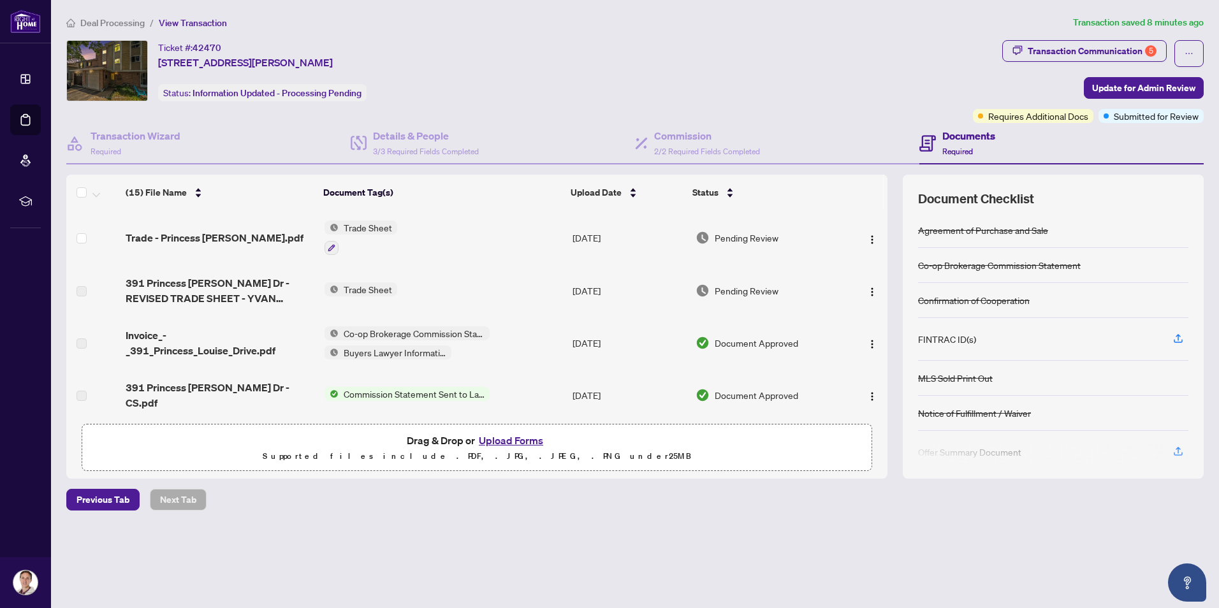
click at [600, 101] on div "Ticket #: 42470 [STREET_ADDRESS][PERSON_NAME] Status: Information Updated - Pro…" at bounding box center [517, 81] width 906 height 83
click at [131, 27] on span "Deal Processing" at bounding box center [112, 22] width 64 height 11
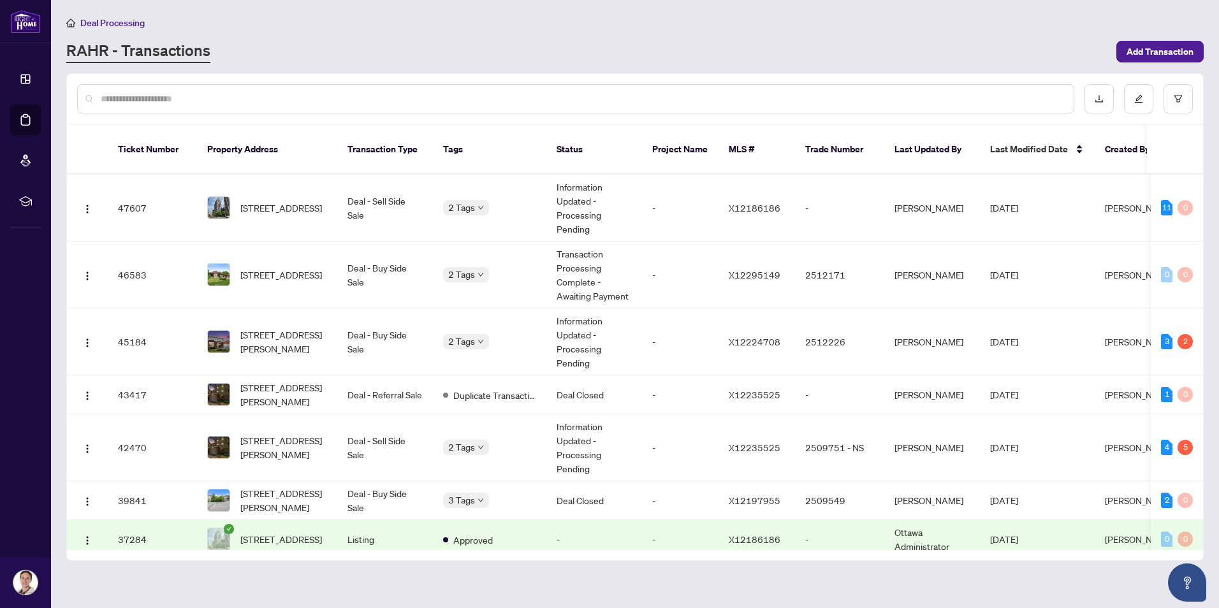
click at [536, 74] on div at bounding box center [635, 99] width 1136 height 50
